Goal: Information Seeking & Learning: Find contact information

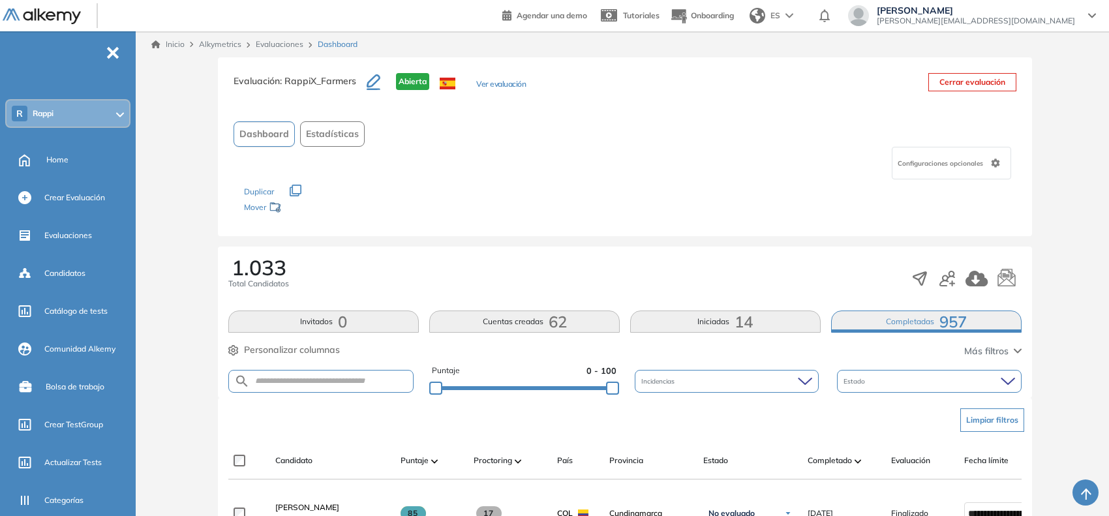
click at [98, 108] on div "R Rappi" at bounding box center [68, 113] width 123 height 26
click at [116, 114] on icon at bounding box center [120, 114] width 8 height 5
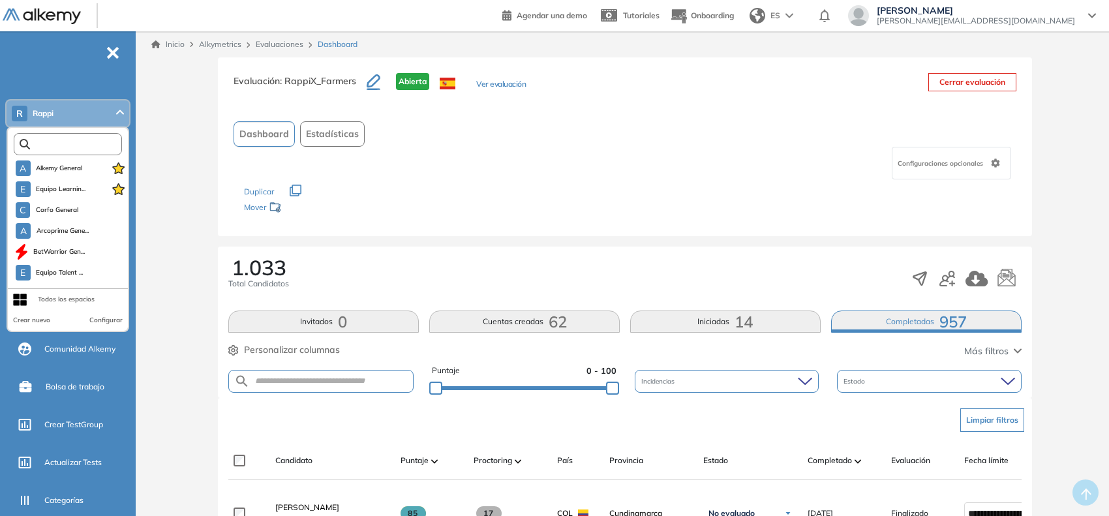
click at [82, 140] on input "text" at bounding box center [71, 145] width 82 height 10
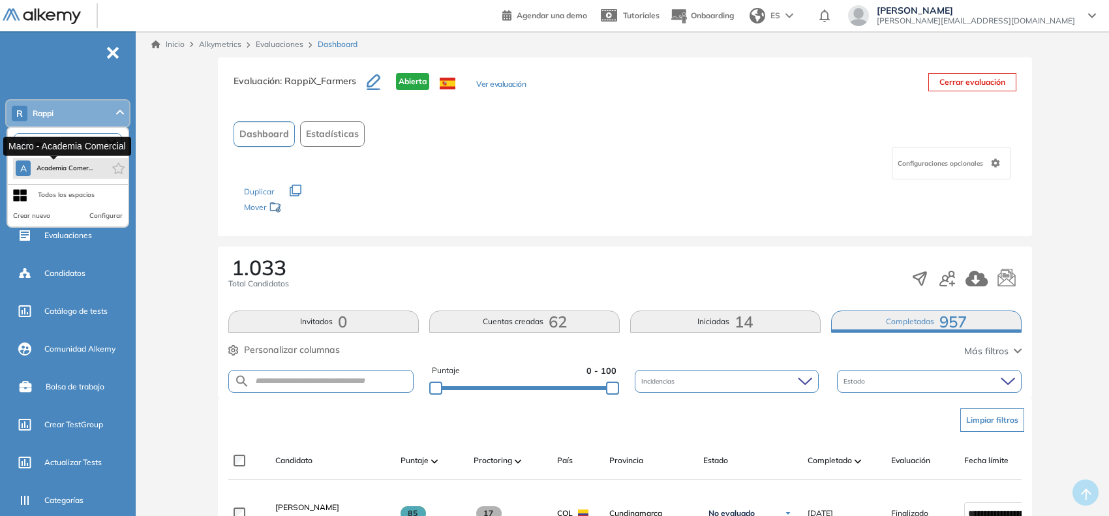
type input "***"
click at [66, 170] on span "Academia Comer..." at bounding box center [64, 168] width 57 height 10
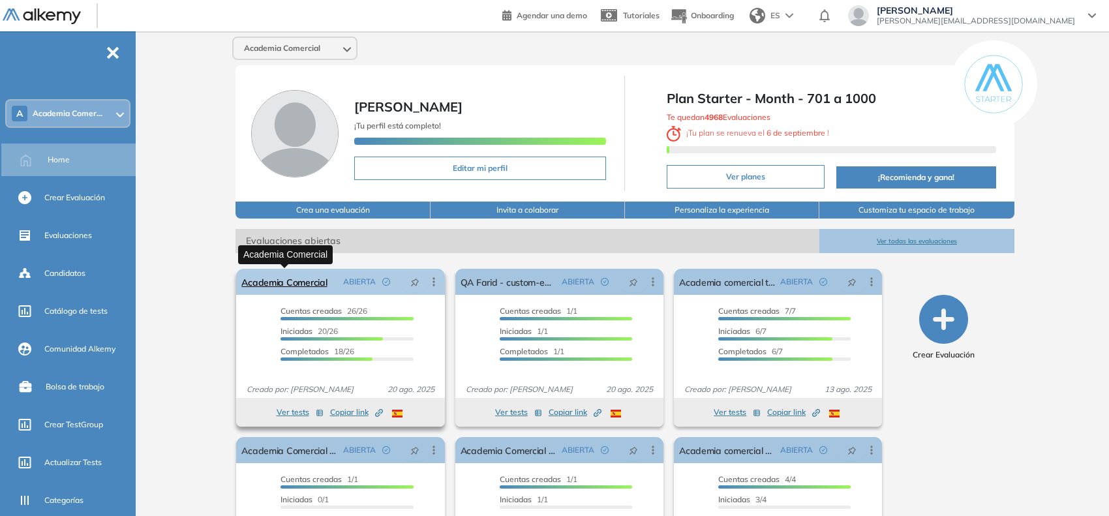
click at [294, 284] on link "Academia Comercial" at bounding box center [283, 282] width 85 height 26
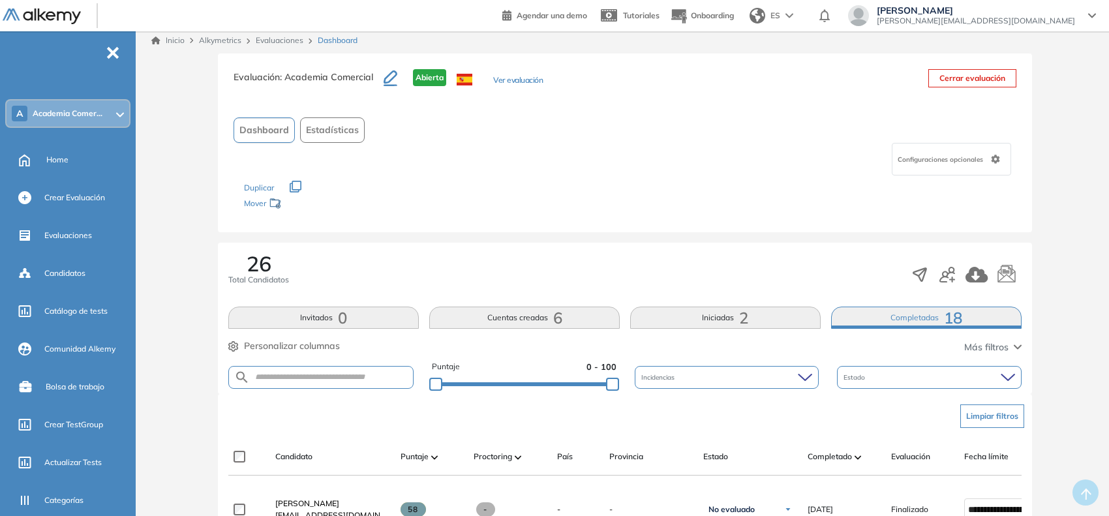
scroll to position [5, 0]
click at [350, 380] on input "text" at bounding box center [331, 377] width 163 height 10
type input "********"
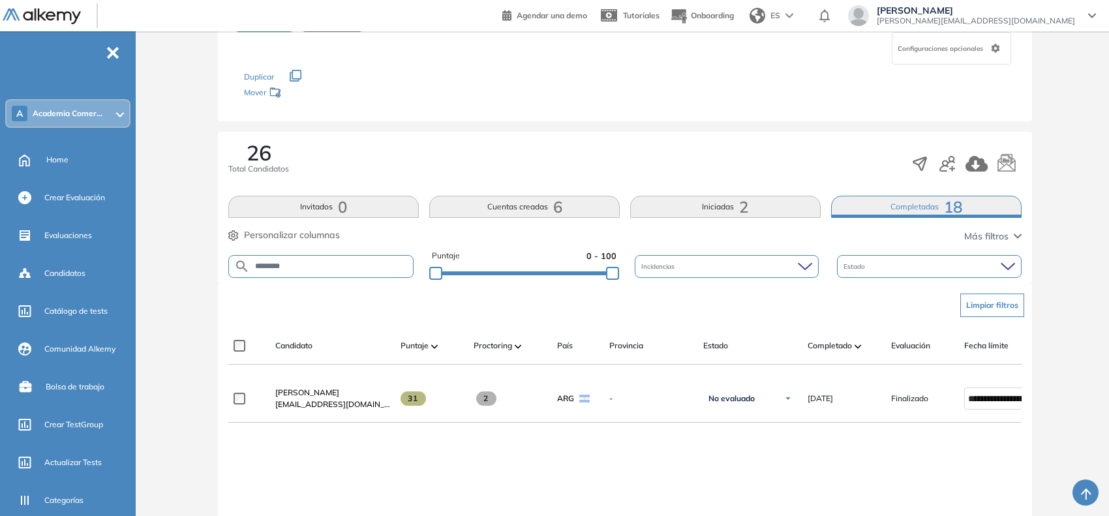
scroll to position [118, 0]
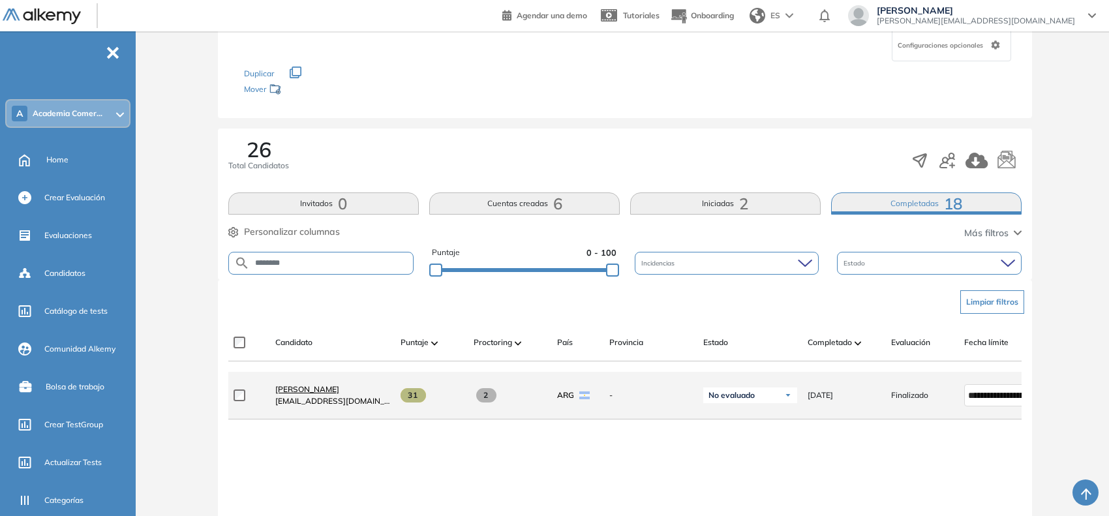
click at [328, 393] on span "[PERSON_NAME]" at bounding box center [307, 389] width 64 height 10
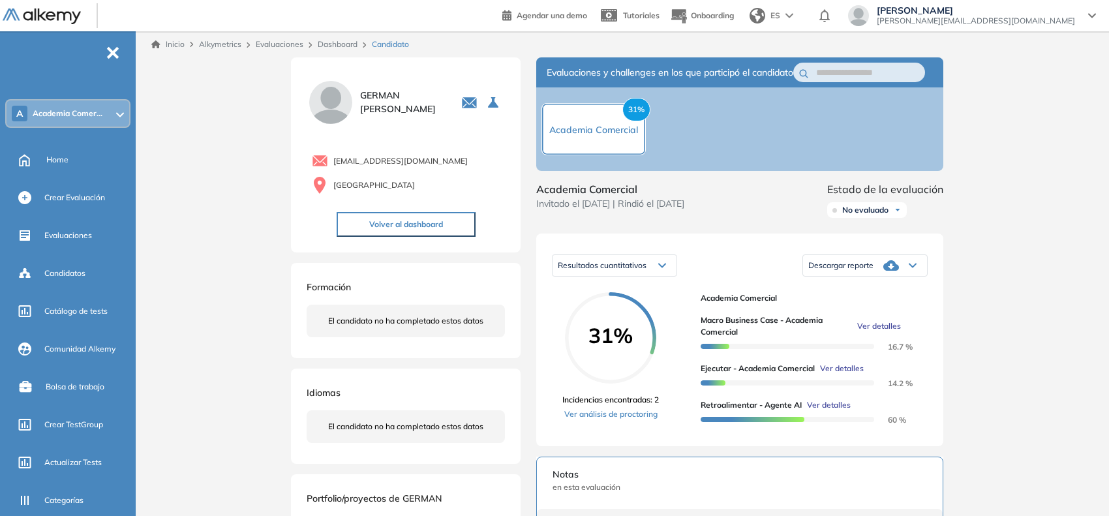
click at [876, 332] on span "Ver detalles" at bounding box center [879, 326] width 44 height 12
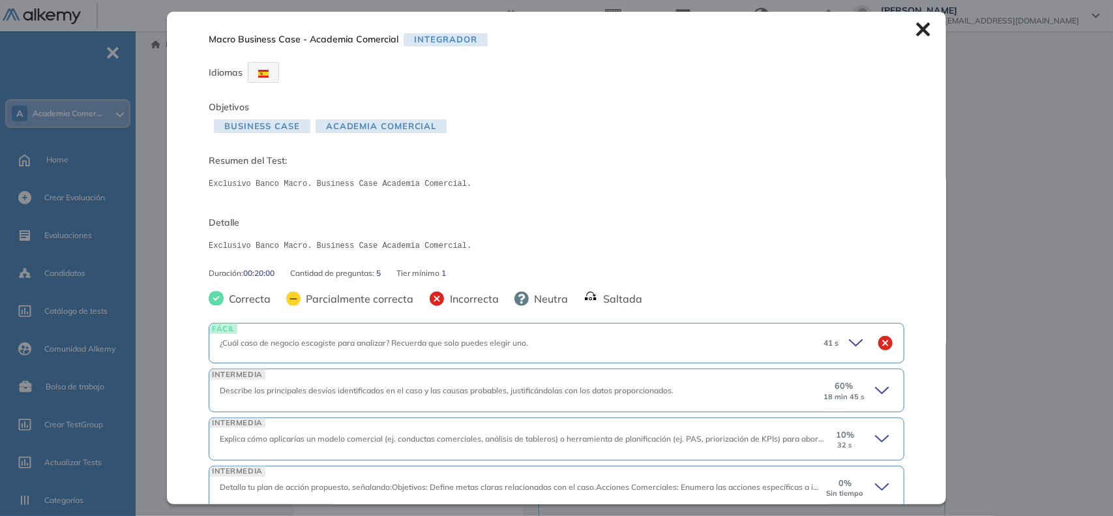
scroll to position [108, 0]
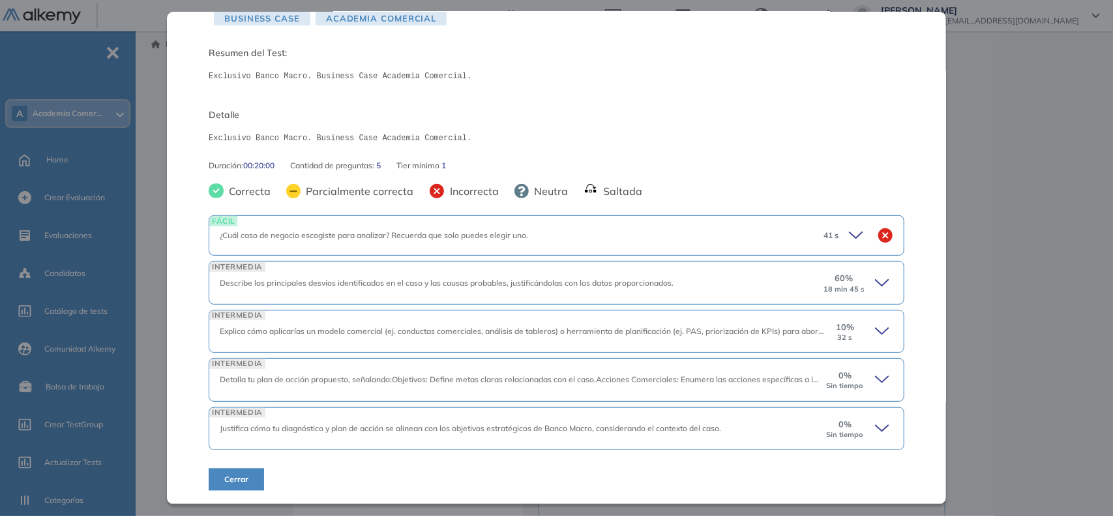
click at [875, 388] on icon at bounding box center [884, 379] width 18 height 18
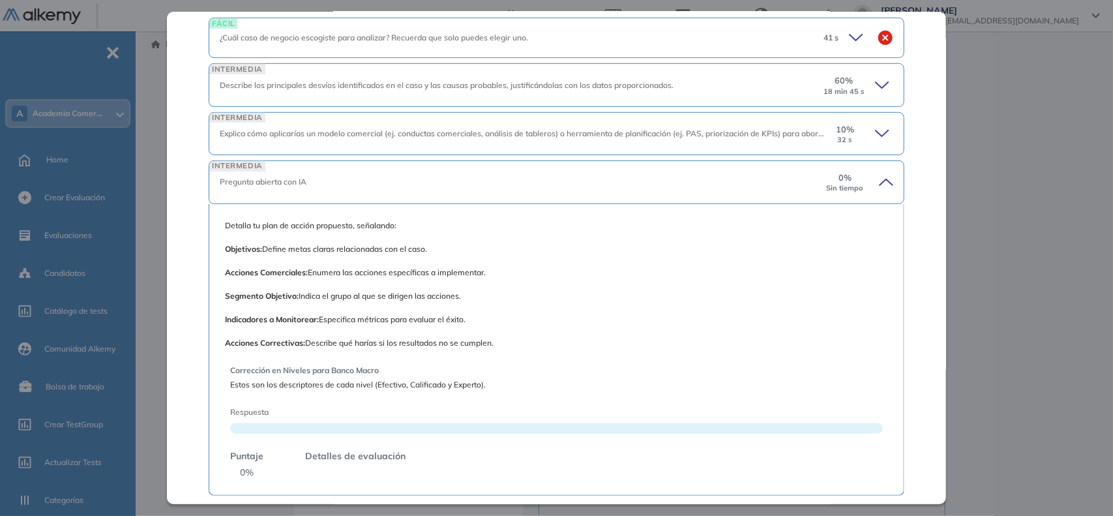
scroll to position [404, 0]
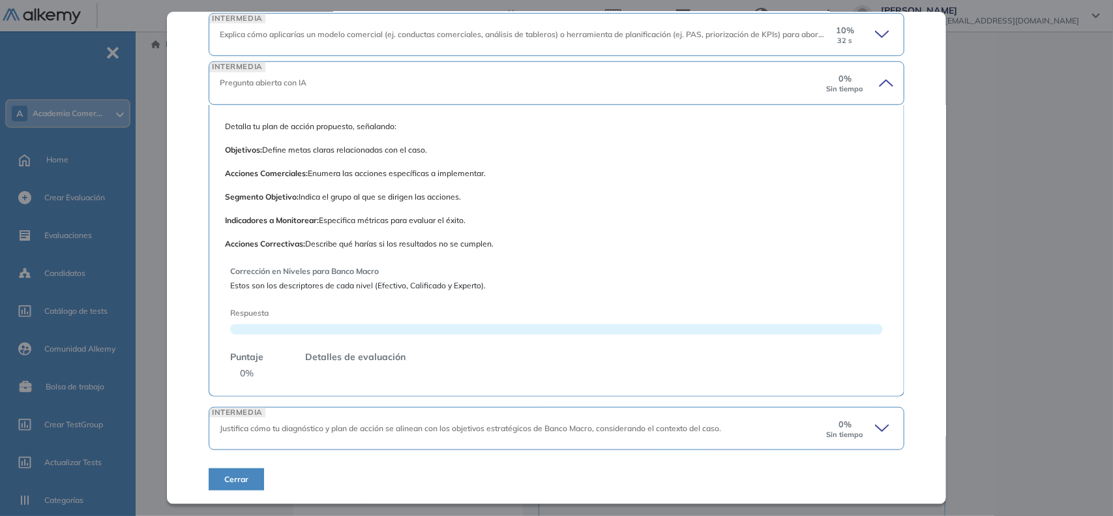
click at [875, 44] on icon at bounding box center [884, 34] width 18 height 18
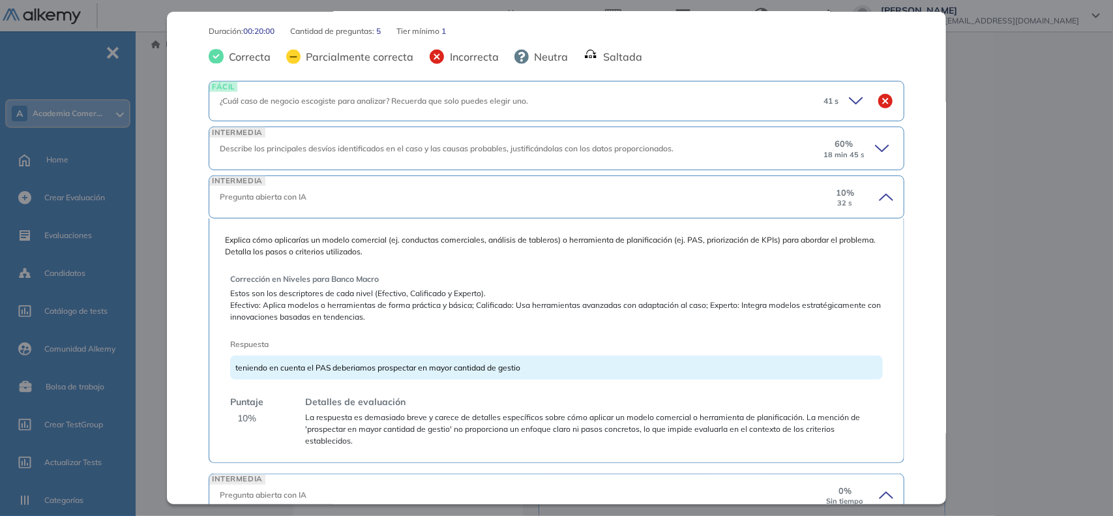
scroll to position [230, 0]
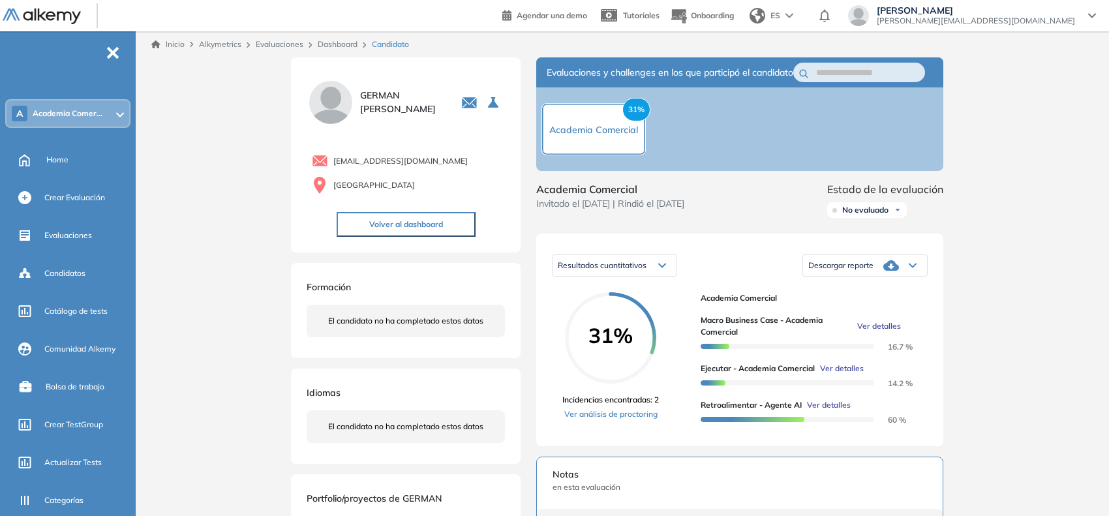
click at [974, 246] on div "Inicio Alkymetrics Evaluaciones Dashboard Candidato Macro Business Case - Acade…" at bounding box center [625, 442] width 968 height 823
click at [843, 374] on span "Ver detalles" at bounding box center [842, 369] width 44 height 12
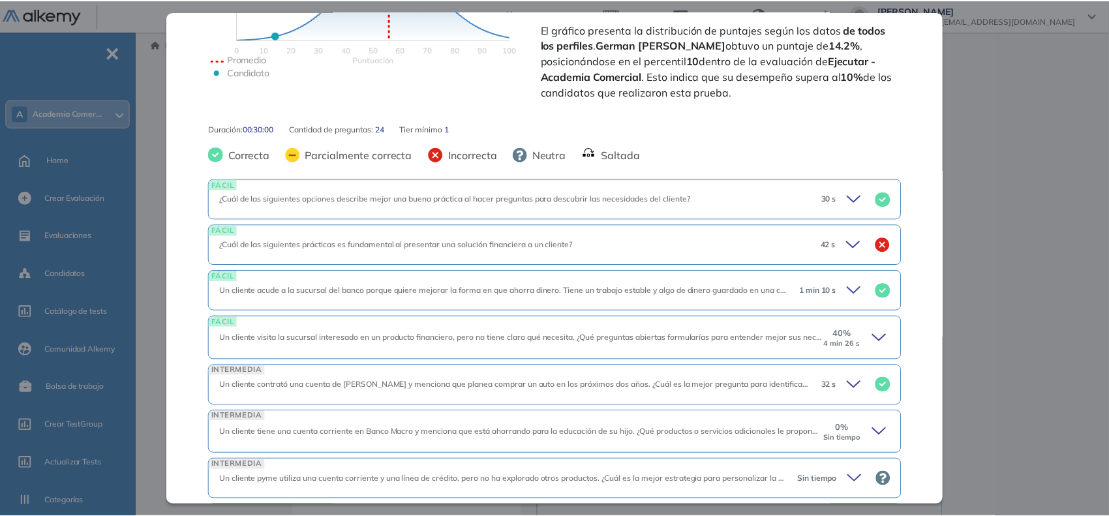
scroll to position [342, 0]
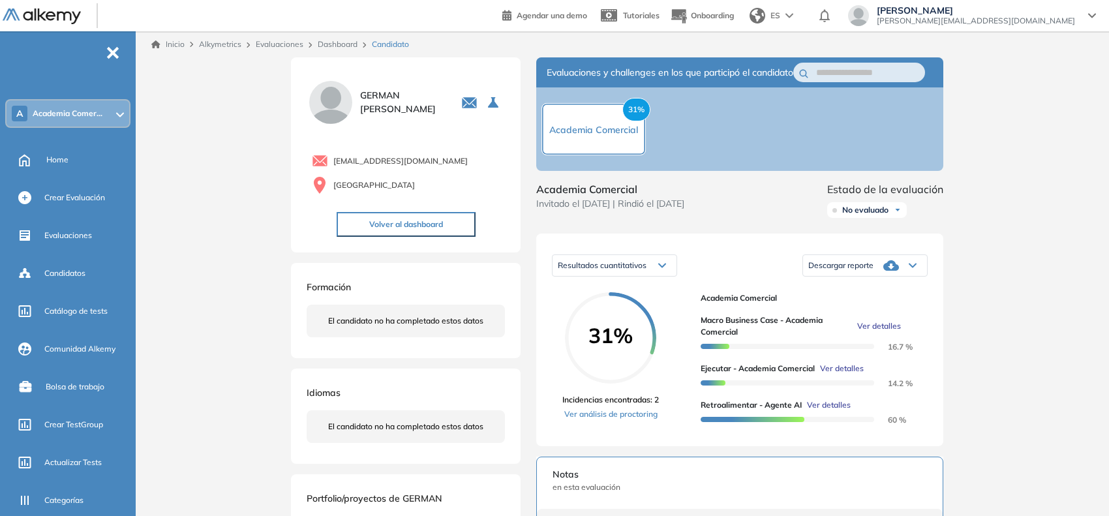
click at [991, 305] on div "Inicio Alkymetrics Evaluaciones Dashboard Candidato Ejecutar - Academia Comerci…" at bounding box center [625, 442] width 968 height 823
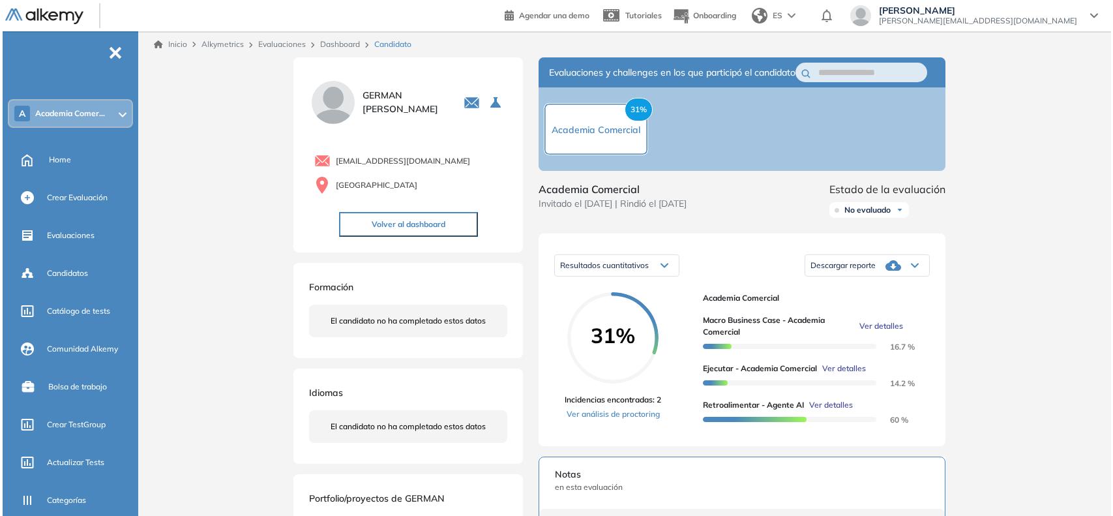
scroll to position [0, 0]
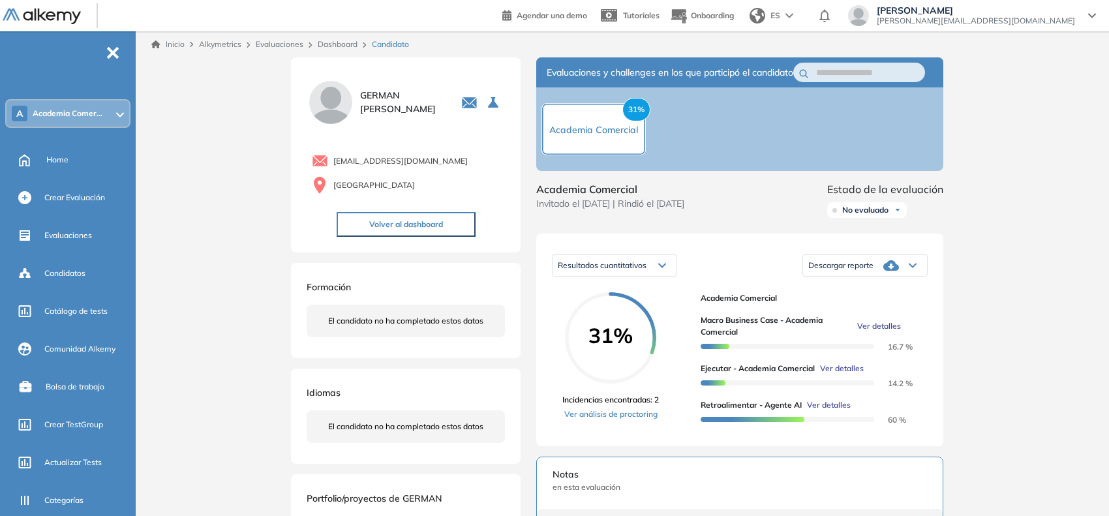
click at [834, 411] on span "Ver detalles" at bounding box center [829, 405] width 44 height 12
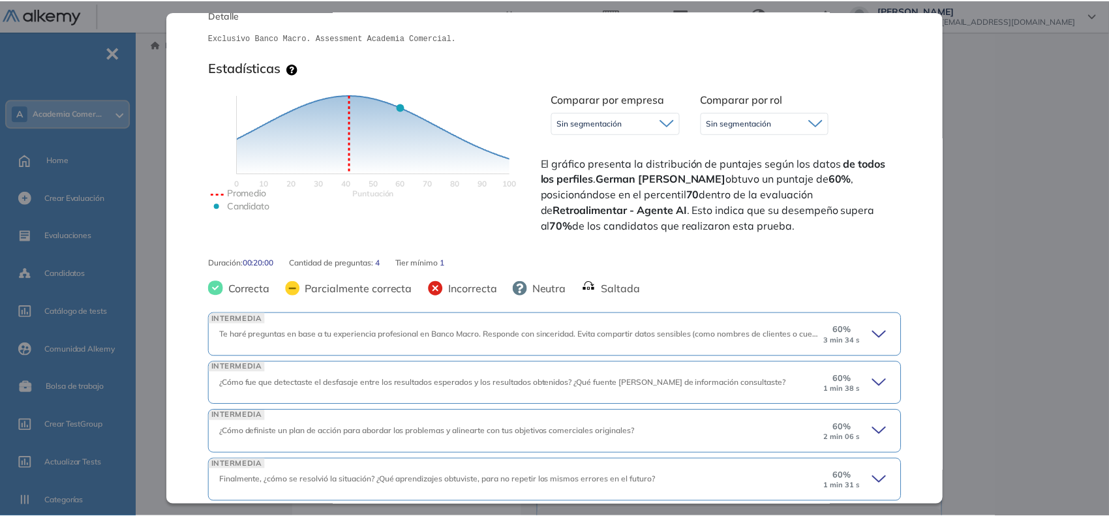
scroll to position [258, 0]
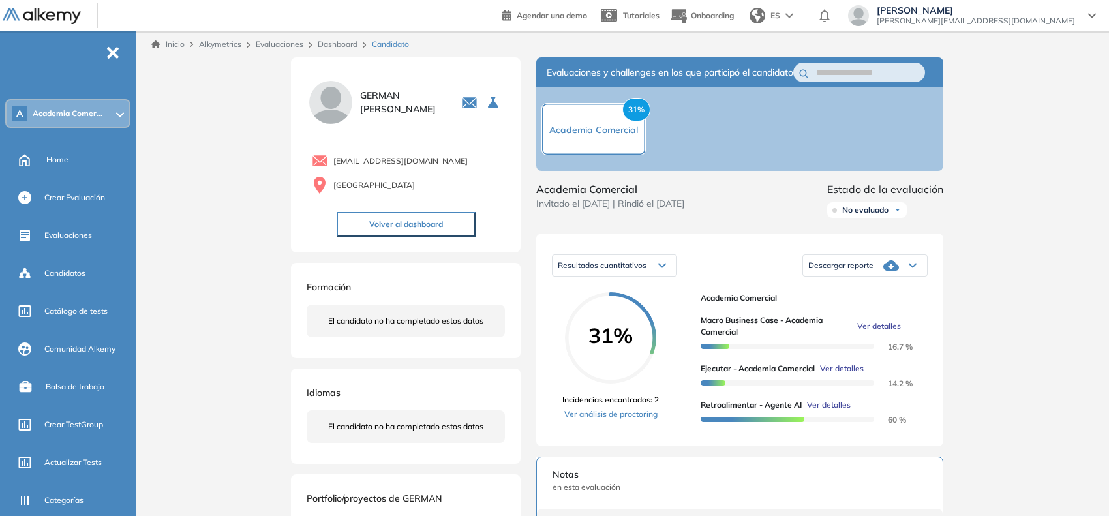
click at [1061, 263] on div "Inicio Alkymetrics Evaluaciones Dashboard Candidato Retroalimentar - Agente AI …" at bounding box center [625, 442] width 968 height 823
click at [331, 41] on link "Dashboard" at bounding box center [338, 44] width 40 height 10
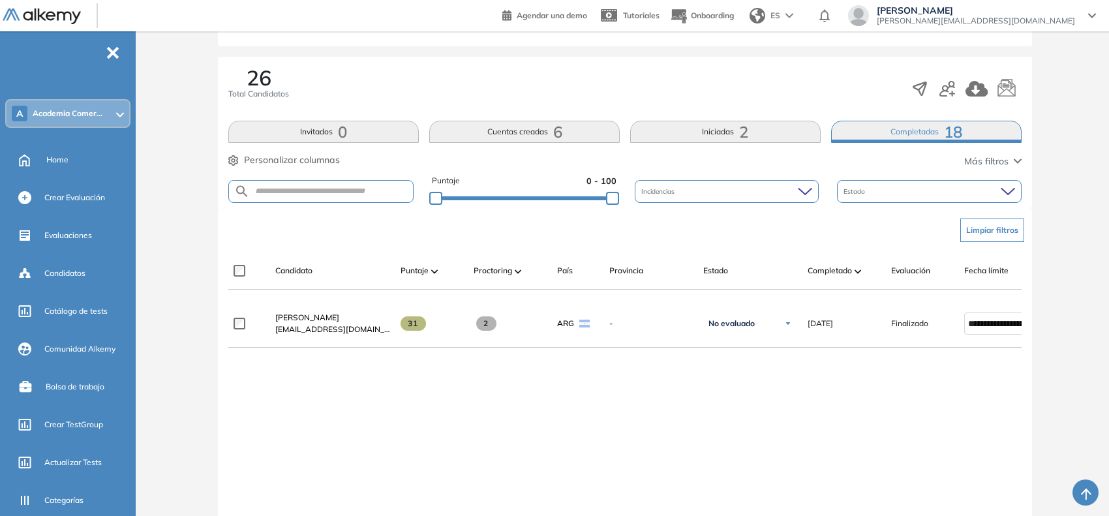
scroll to position [0, 83]
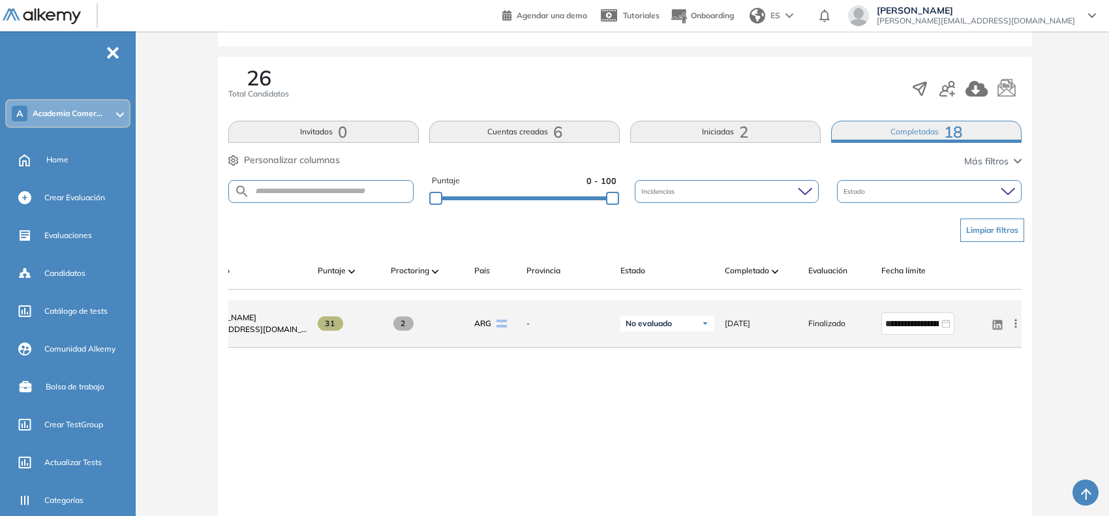
click at [1016, 329] on icon at bounding box center [1015, 323] width 13 height 13
click at [962, 459] on span "Reiniciar" at bounding box center [968, 453] width 38 height 12
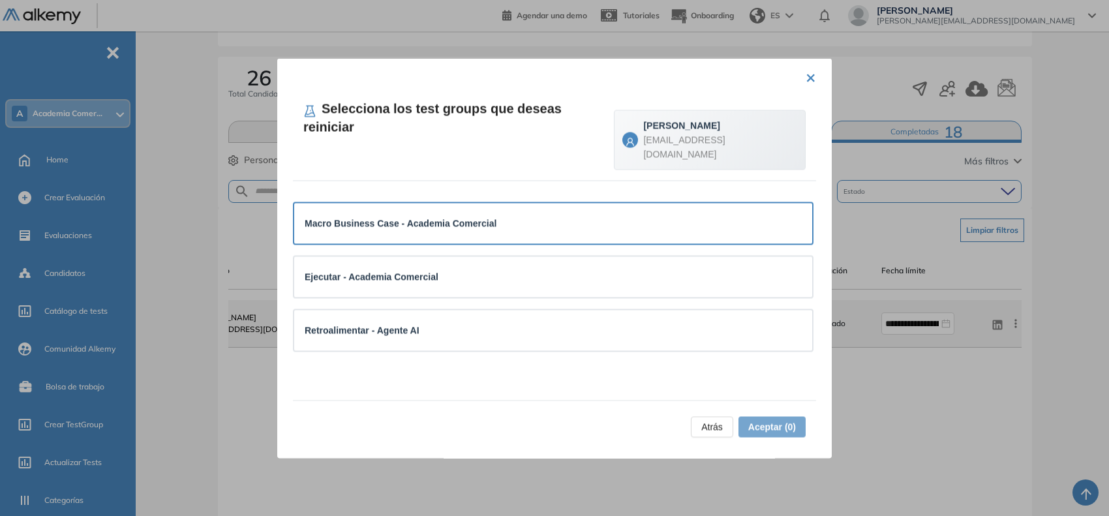
click at [540, 203] on div "Macro Business Case - Academia Comercial" at bounding box center [553, 223] width 518 height 40
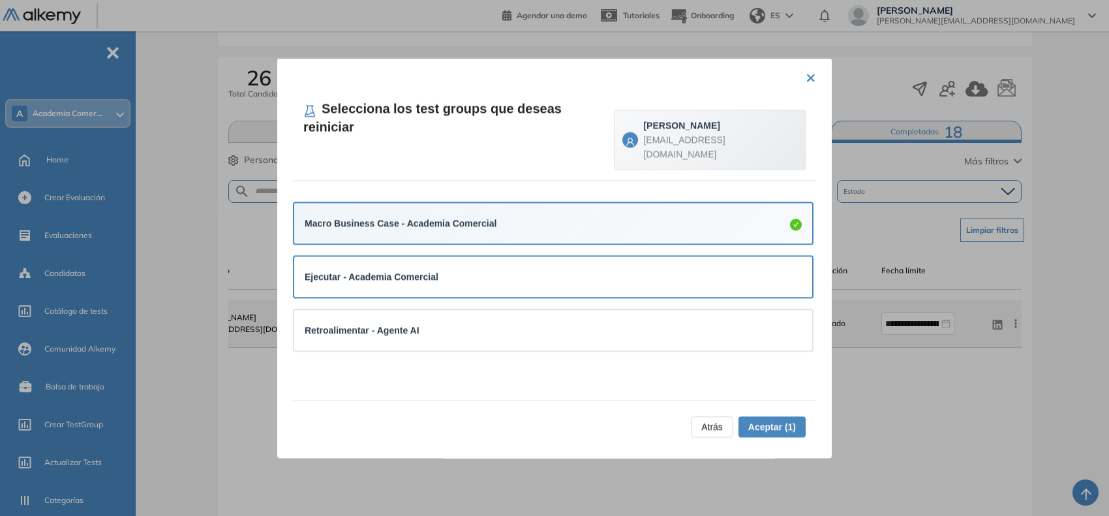
click at [579, 267] on div "Ejecutar - Academia Comercial" at bounding box center [553, 277] width 497 height 20
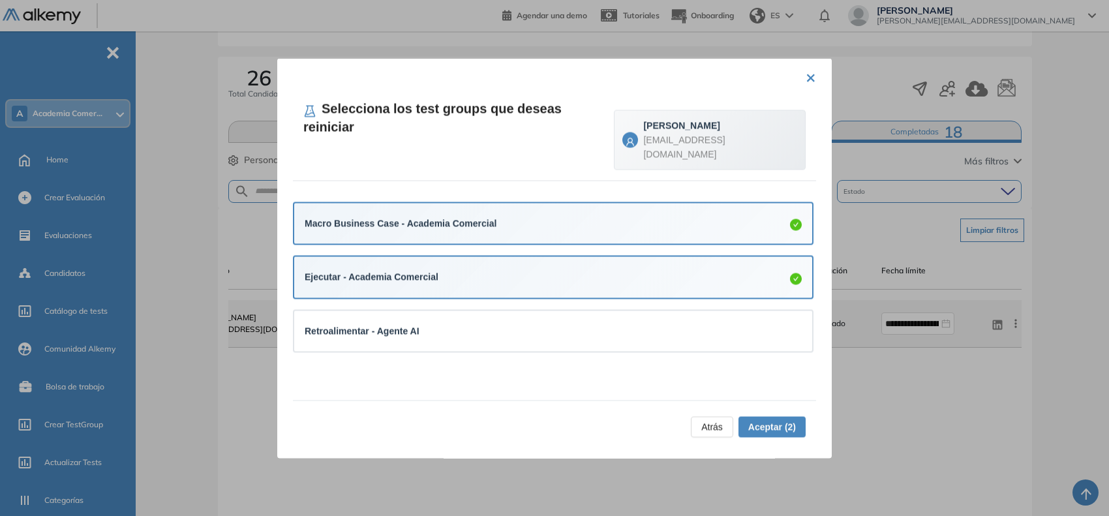
click at [767, 423] on span "Aceptar (2)" at bounding box center [772, 426] width 48 height 14
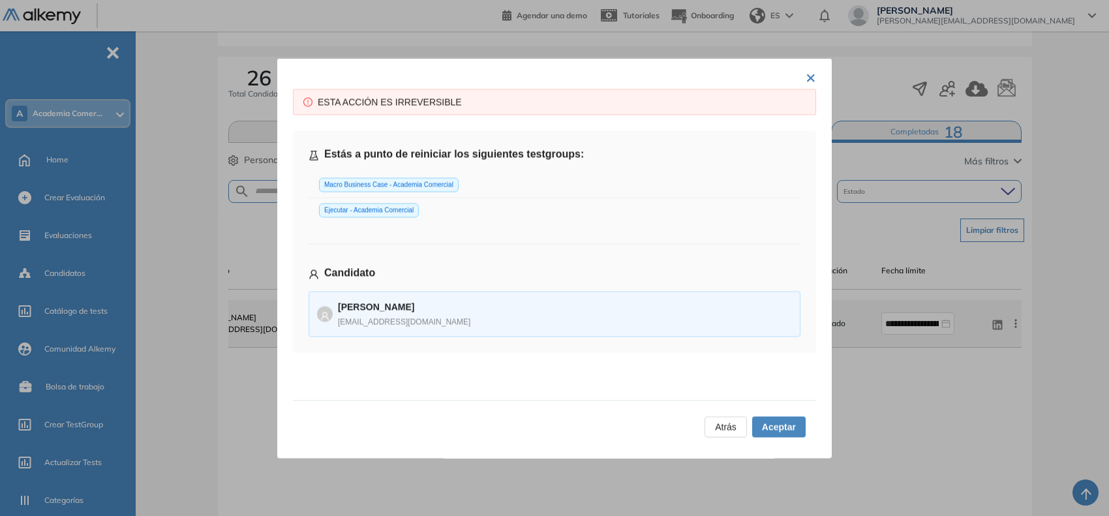
click at [767, 423] on span "Aceptar" at bounding box center [779, 426] width 34 height 14
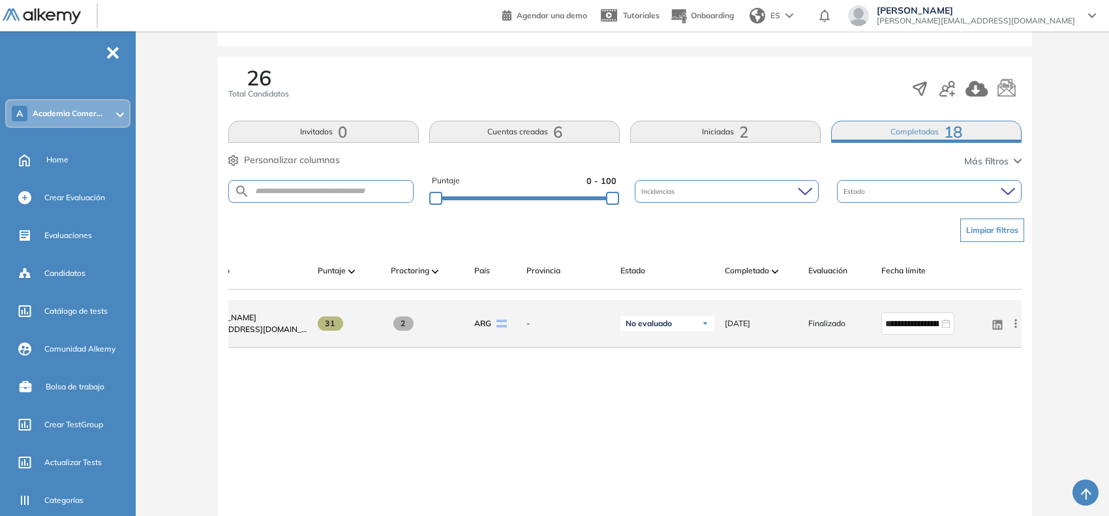
click at [91, 112] on span "Academia Comer..." at bounding box center [68, 113] width 70 height 10
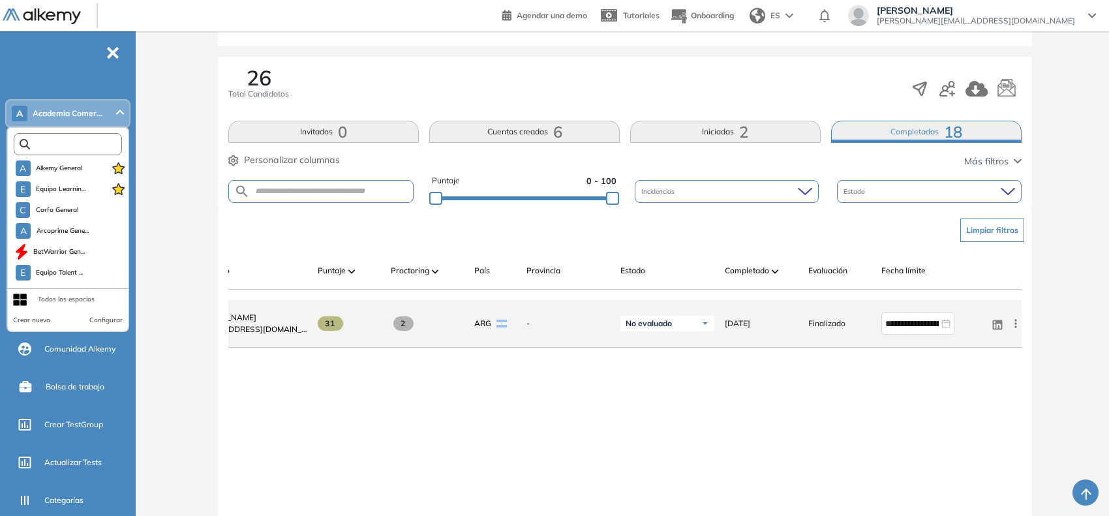
click at [65, 143] on input "text" at bounding box center [71, 145] width 82 height 10
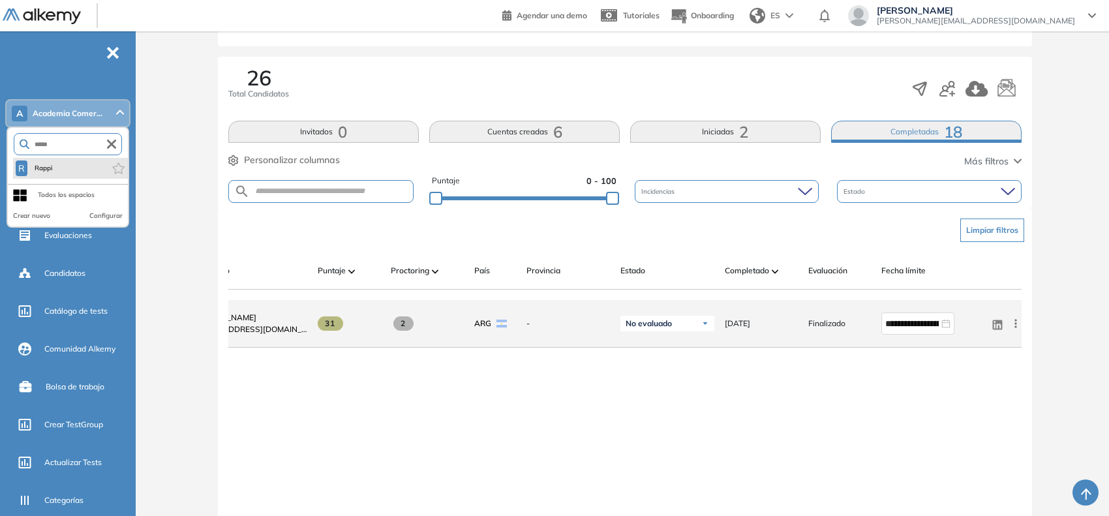
type input "*****"
click at [54, 164] on li "R Rappi" at bounding box center [70, 168] width 115 height 21
click at [61, 168] on li "R Rappi" at bounding box center [70, 168] width 115 height 21
click at [78, 172] on li "R Rappi" at bounding box center [70, 168] width 115 height 21
click at [56, 170] on li "R Rappi" at bounding box center [70, 168] width 115 height 21
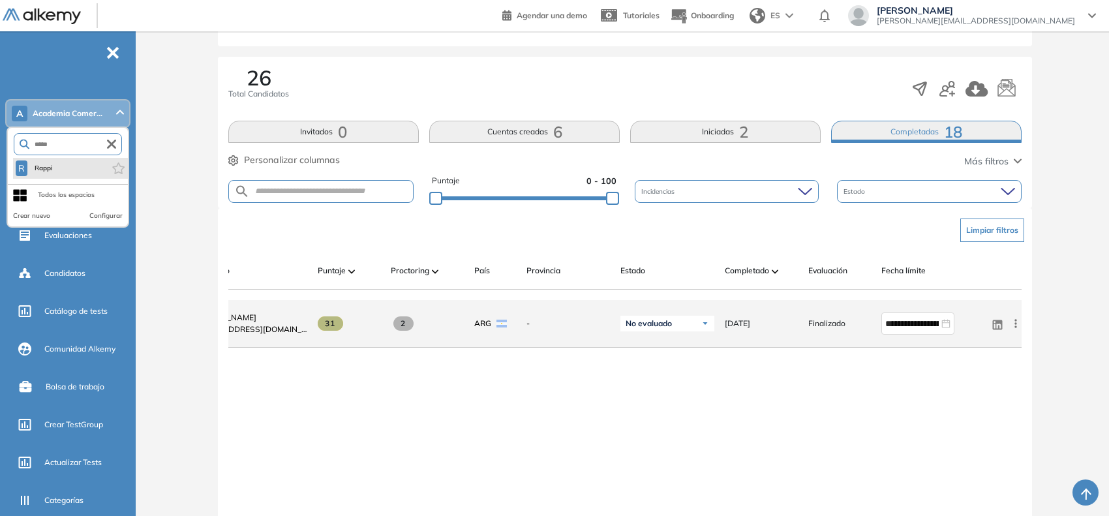
click at [59, 166] on li "R Rappi" at bounding box center [70, 168] width 115 height 21
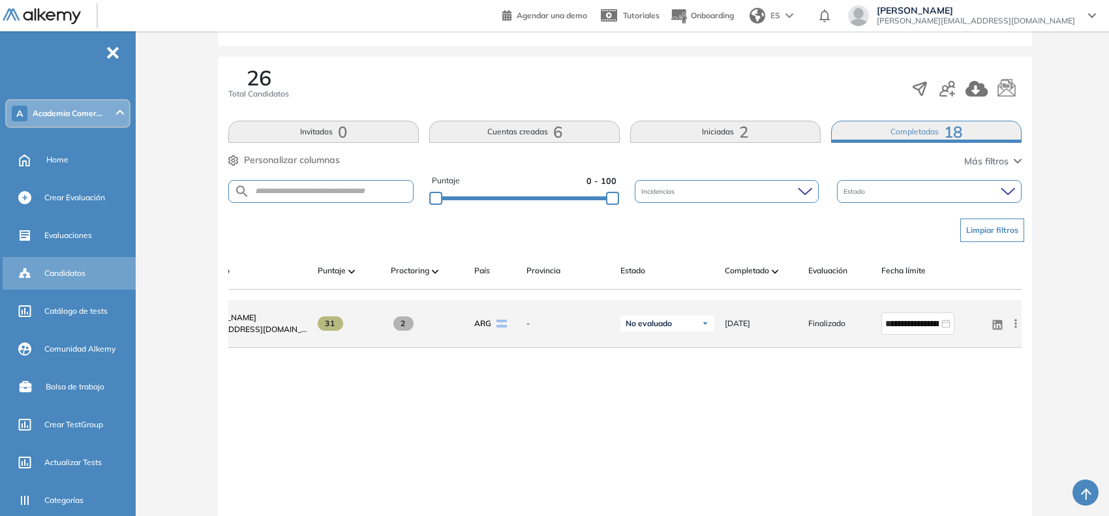
click at [56, 275] on span "Candidatos" at bounding box center [64, 273] width 41 height 12
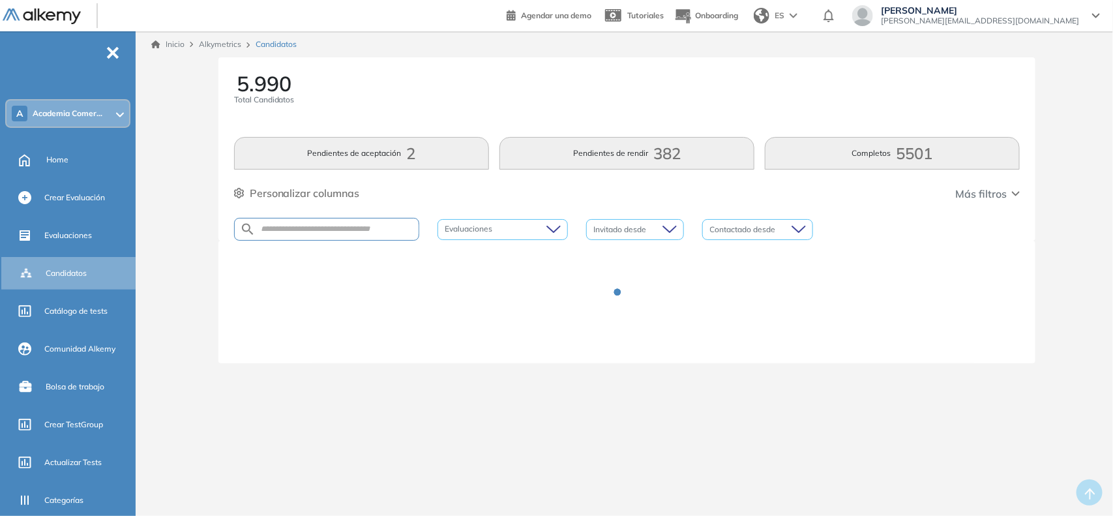
click at [78, 123] on div "A Academia Comer..." at bounding box center [68, 113] width 123 height 26
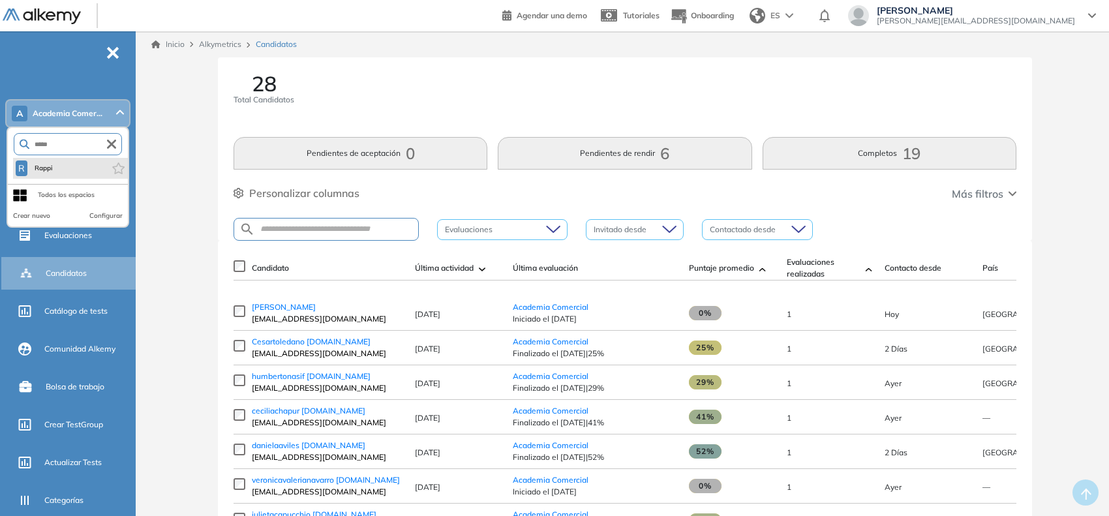
click at [63, 168] on li "R Rappi" at bounding box center [70, 168] width 115 height 21
click at [50, 168] on span "Rappi" at bounding box center [44, 168] width 22 height 10
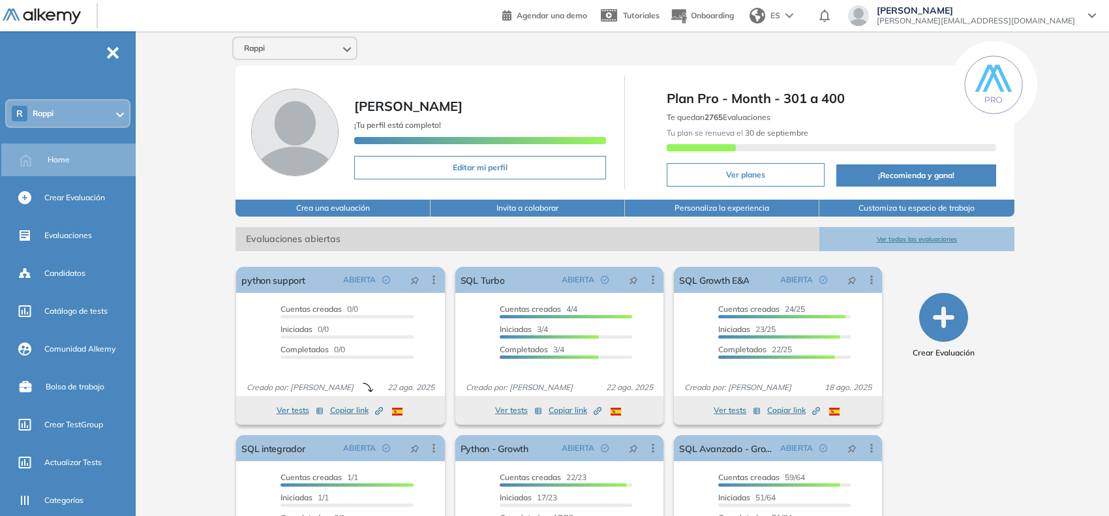
click at [1003, 18] on span "[PERSON_NAME][EMAIL_ADDRESS][DOMAIN_NAME]" at bounding box center [976, 21] width 198 height 10
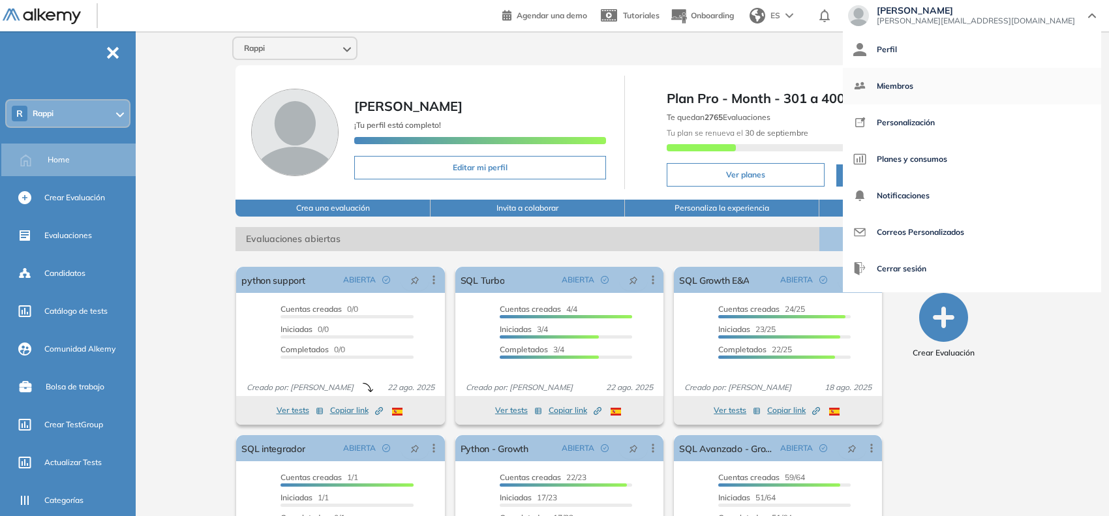
click at [913, 88] on span "Miembros" at bounding box center [895, 85] width 37 height 31
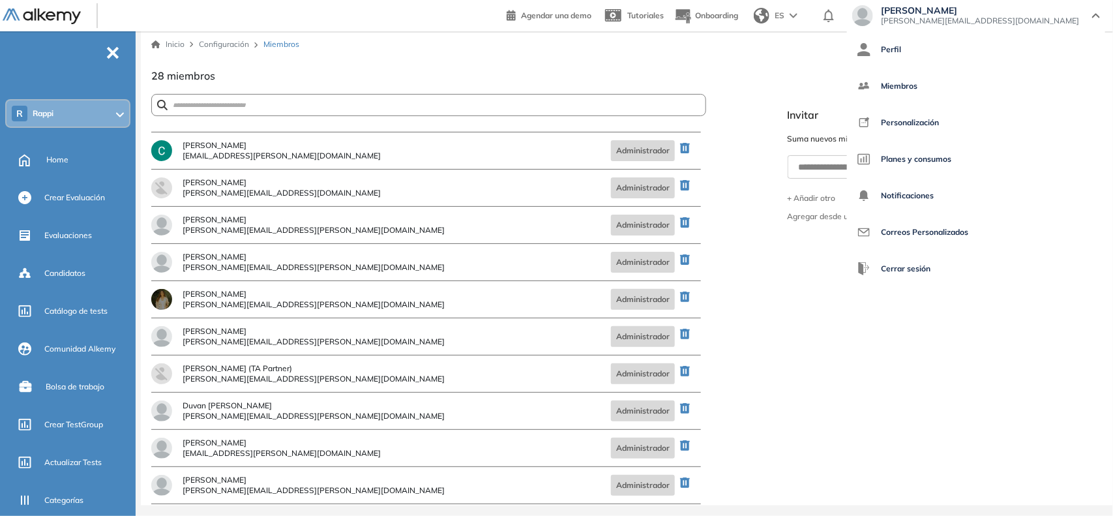
scroll to position [596, 0]
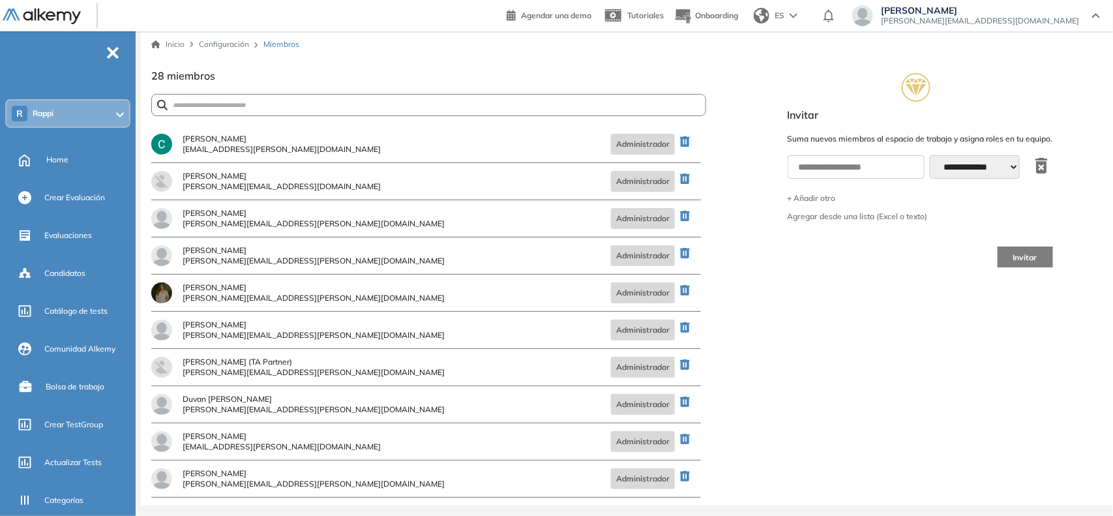
click at [246, 264] on span "[PERSON_NAME][EMAIL_ADDRESS][PERSON_NAME][DOMAIN_NAME]" at bounding box center [314, 261] width 262 height 8
copy span "[PERSON_NAME][EMAIL_ADDRESS][PERSON_NAME][DOMAIN_NAME]"
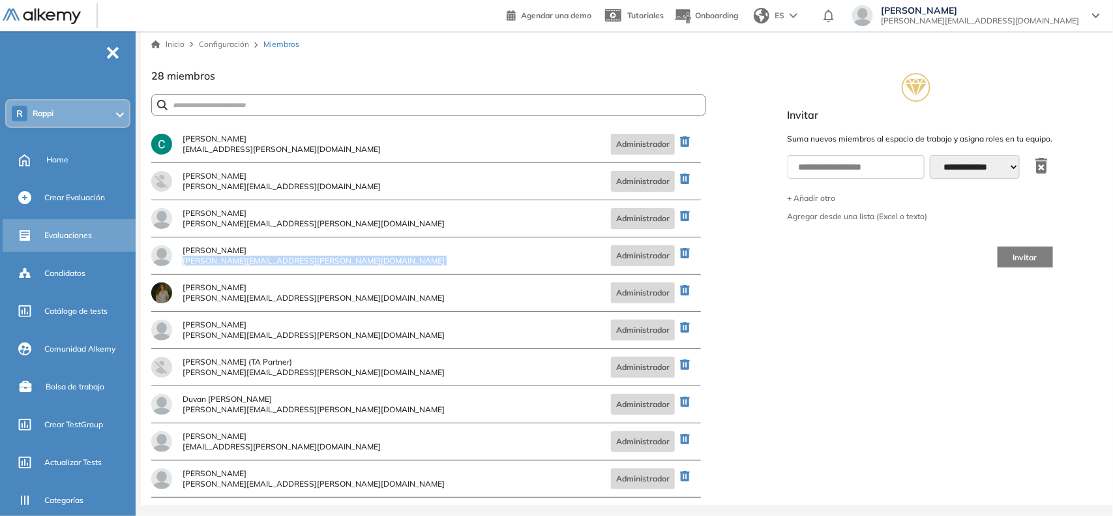
click at [63, 235] on span "Evaluaciones" at bounding box center [68, 236] width 48 height 12
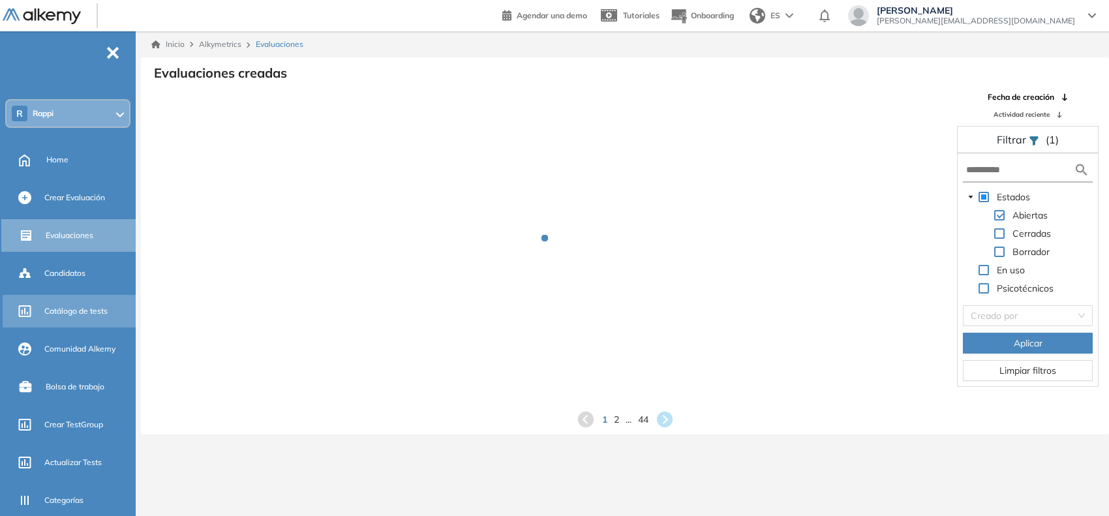
click at [85, 305] on span "Catálogo de tests" at bounding box center [75, 311] width 63 height 12
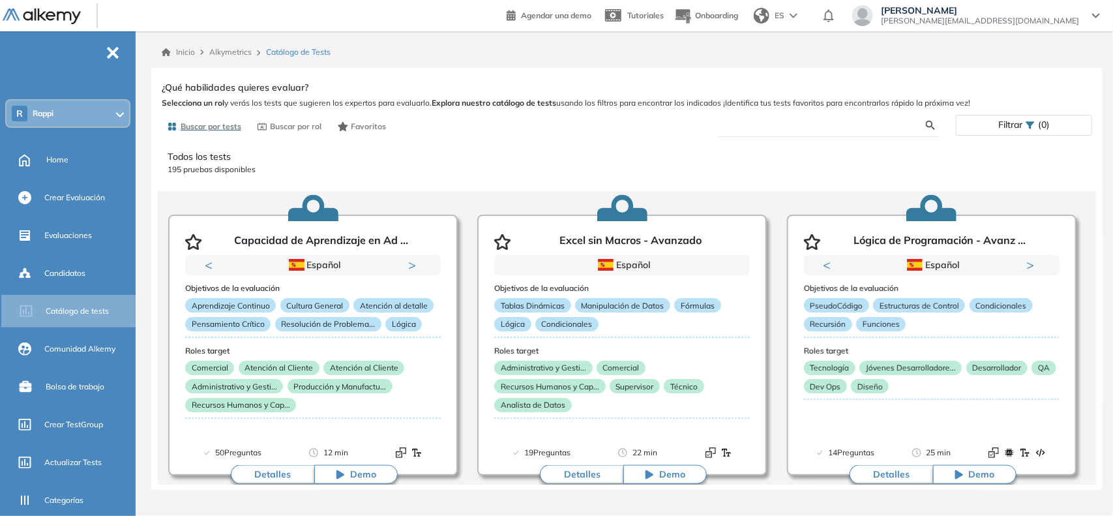
click at [768, 125] on input "text" at bounding box center [828, 125] width 198 height 12
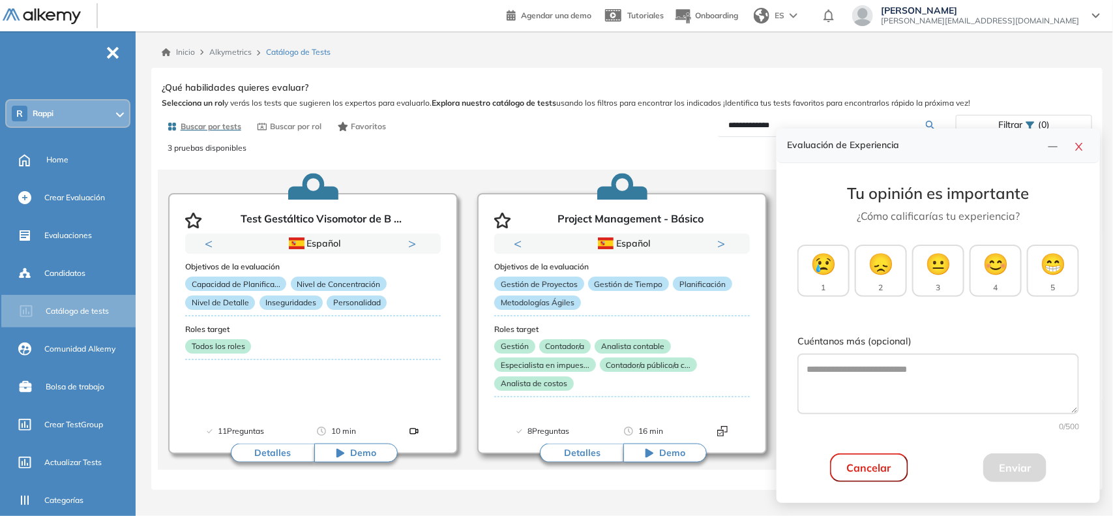
scroll to position [22, 0]
click at [742, 124] on input "**********" at bounding box center [828, 125] width 198 height 12
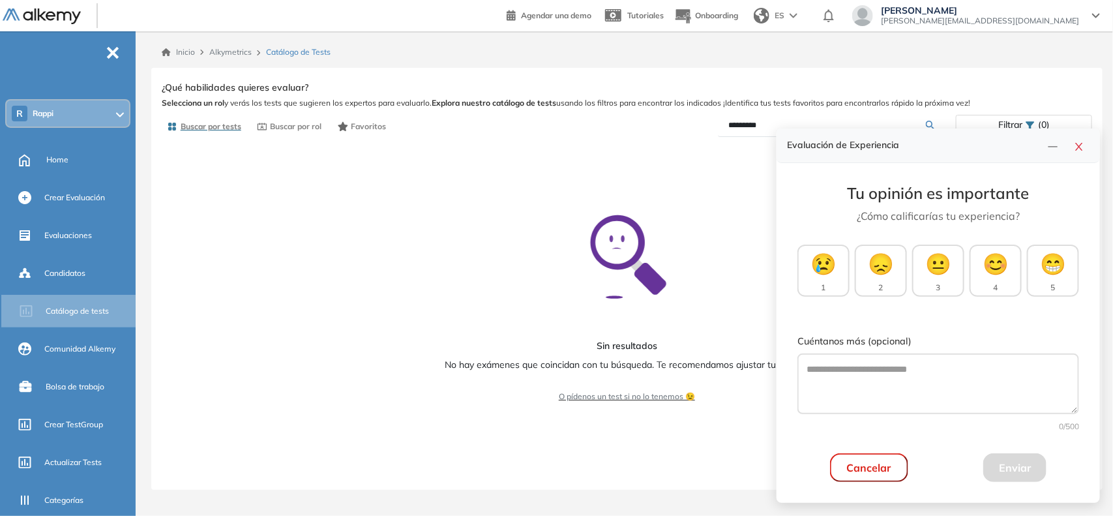
scroll to position [0, 0]
click at [742, 124] on input "*********" at bounding box center [828, 125] width 198 height 12
type input "**********"
